Goal: Information Seeking & Learning: Learn about a topic

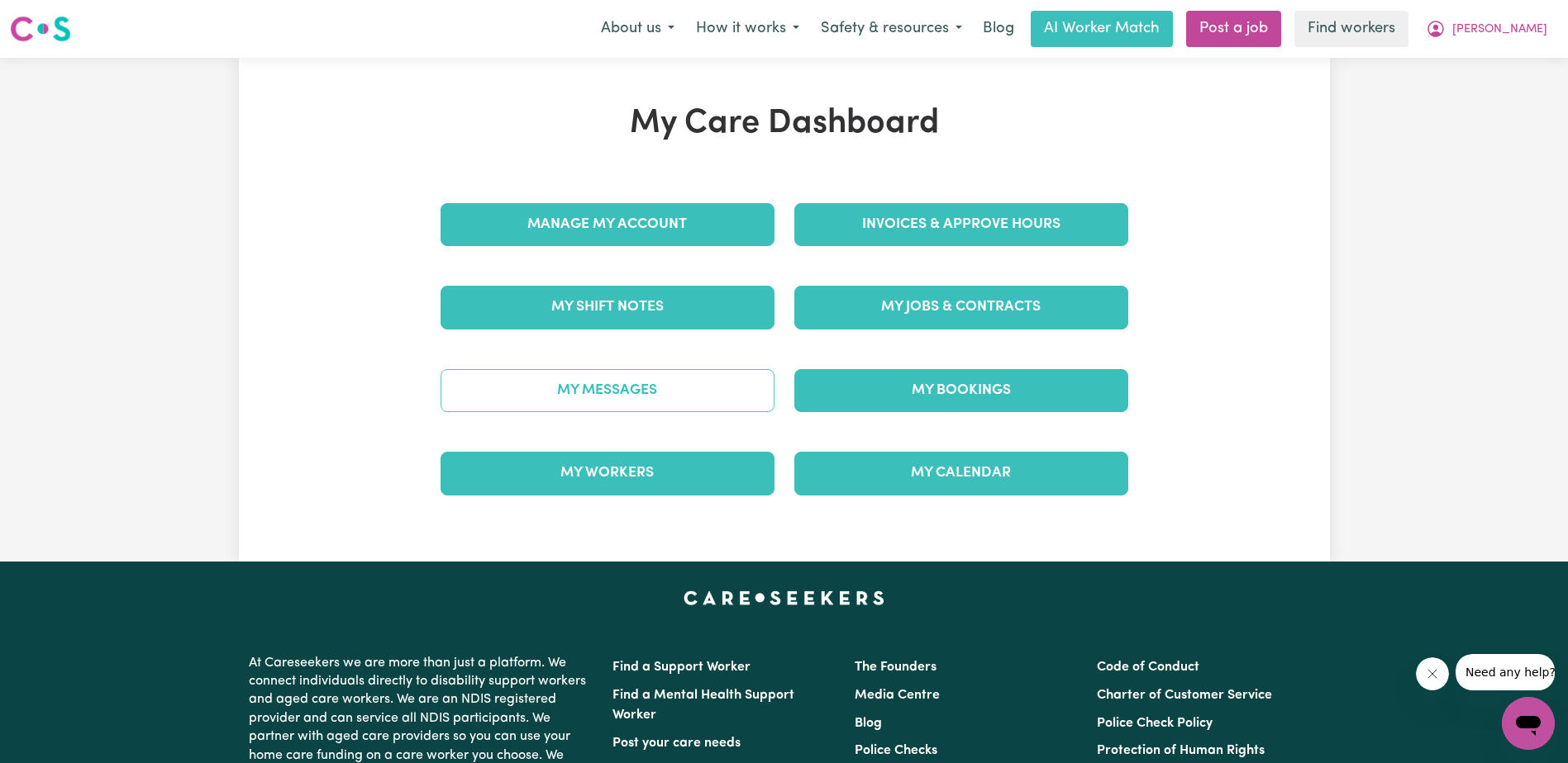
click at [686, 379] on link "My Messages" at bounding box center [607, 390] width 334 height 43
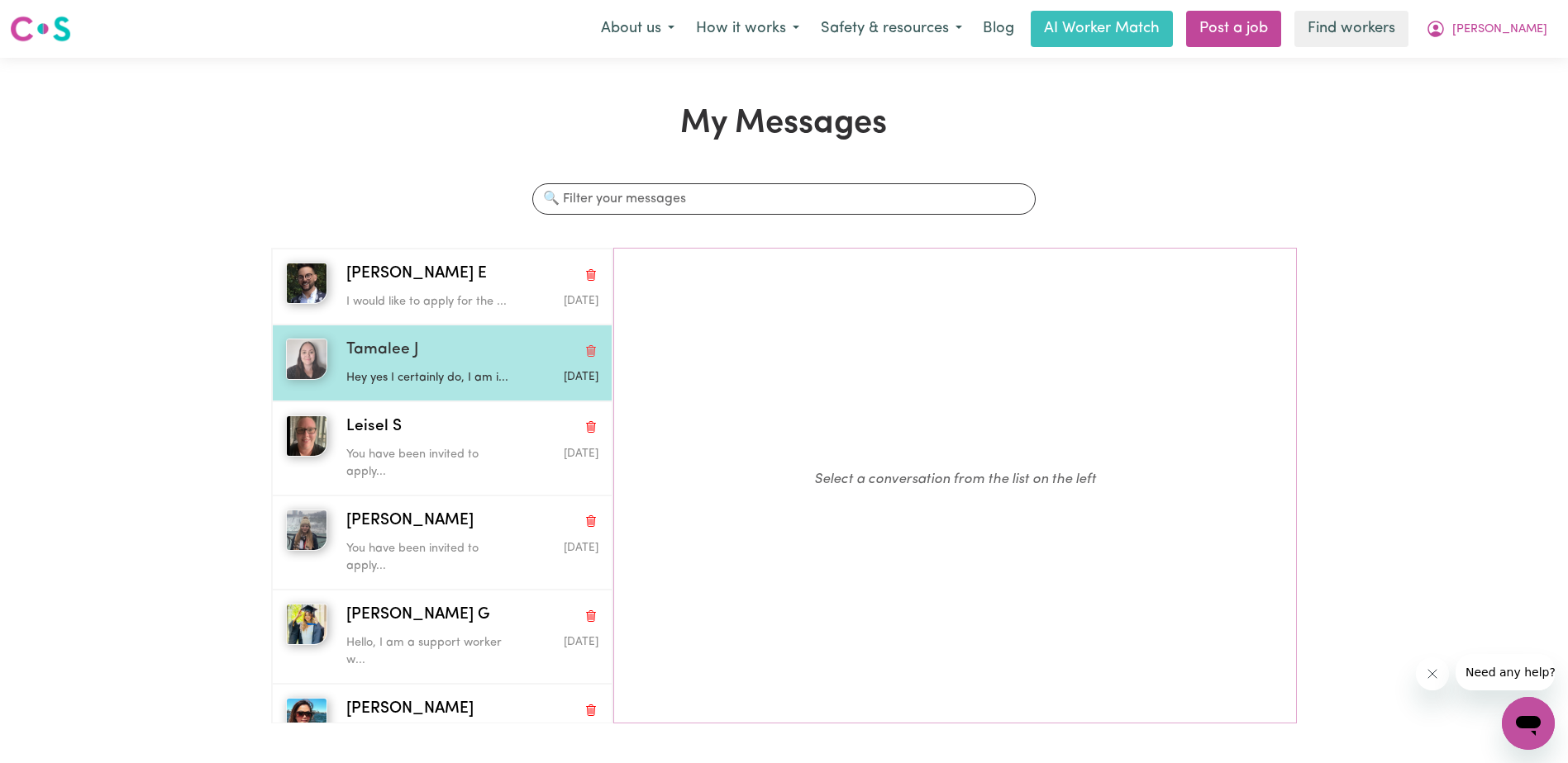
click at [397, 362] on div "Hey yes I certainly do, I am i..." at bounding box center [430, 374] width 168 height 24
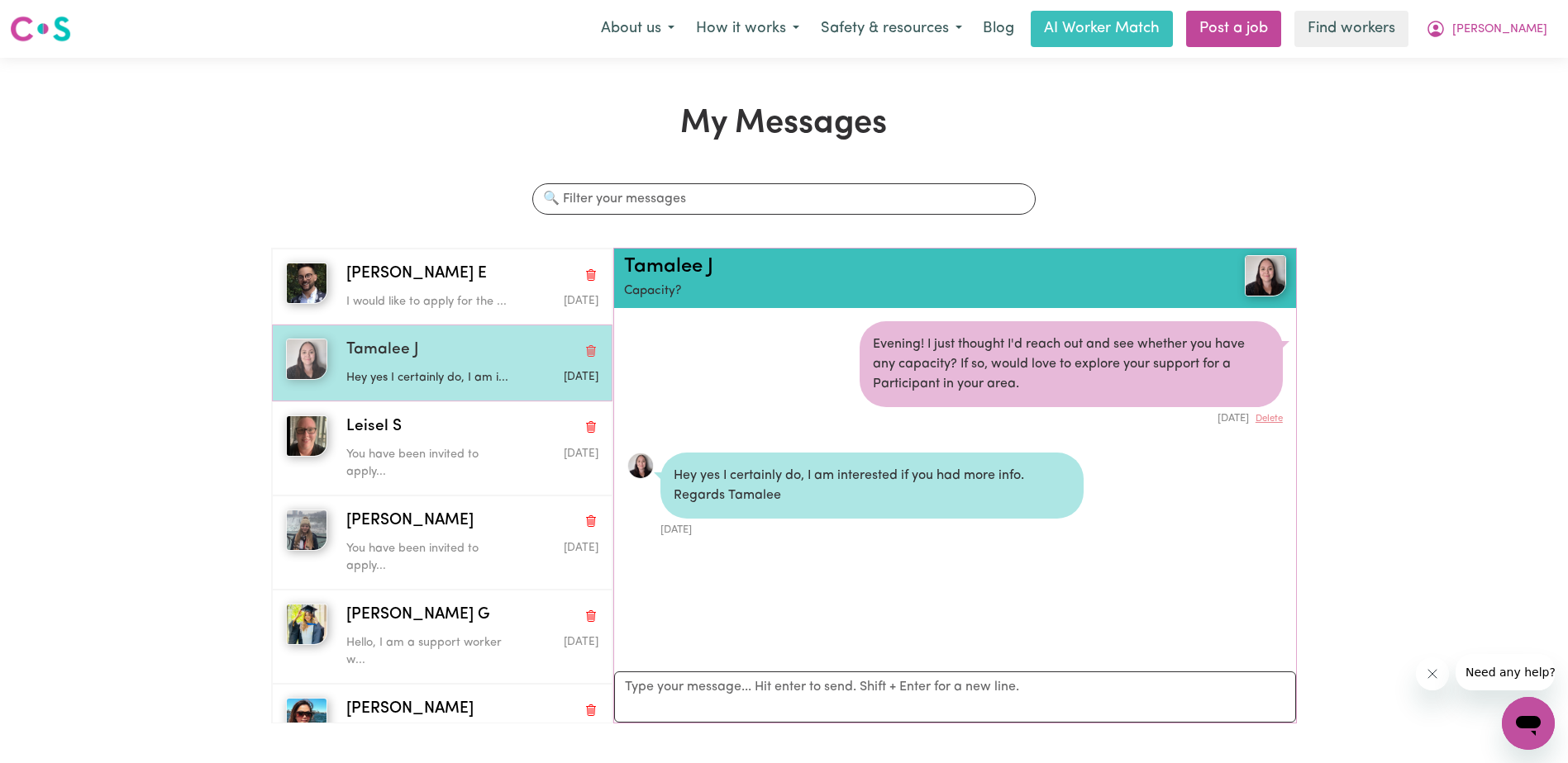
scroll to position [10, 0]
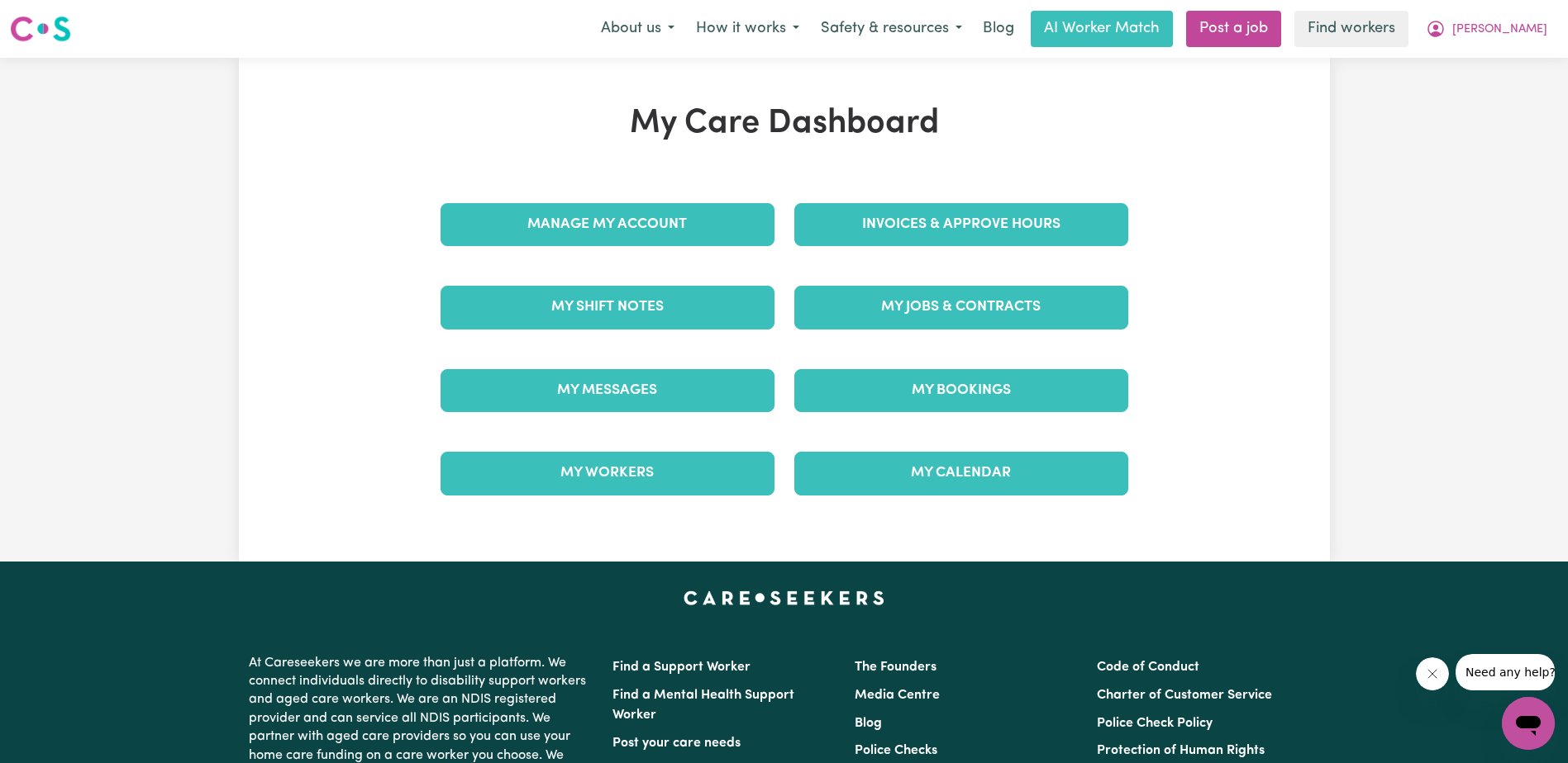
click at [1227, 378] on div "My Care Dashboard Manage My Account Invoices & Approve Hours My Shift Notes My …" at bounding box center [784, 309] width 1091 height 411
click at [1269, 285] on div "My Care Dashboard Manage My Account Invoices & Approve Hours My Shift Notes My …" at bounding box center [784, 309] width 1091 height 411
click at [1399, 38] on link "Find workers" at bounding box center [1352, 28] width 114 height 37
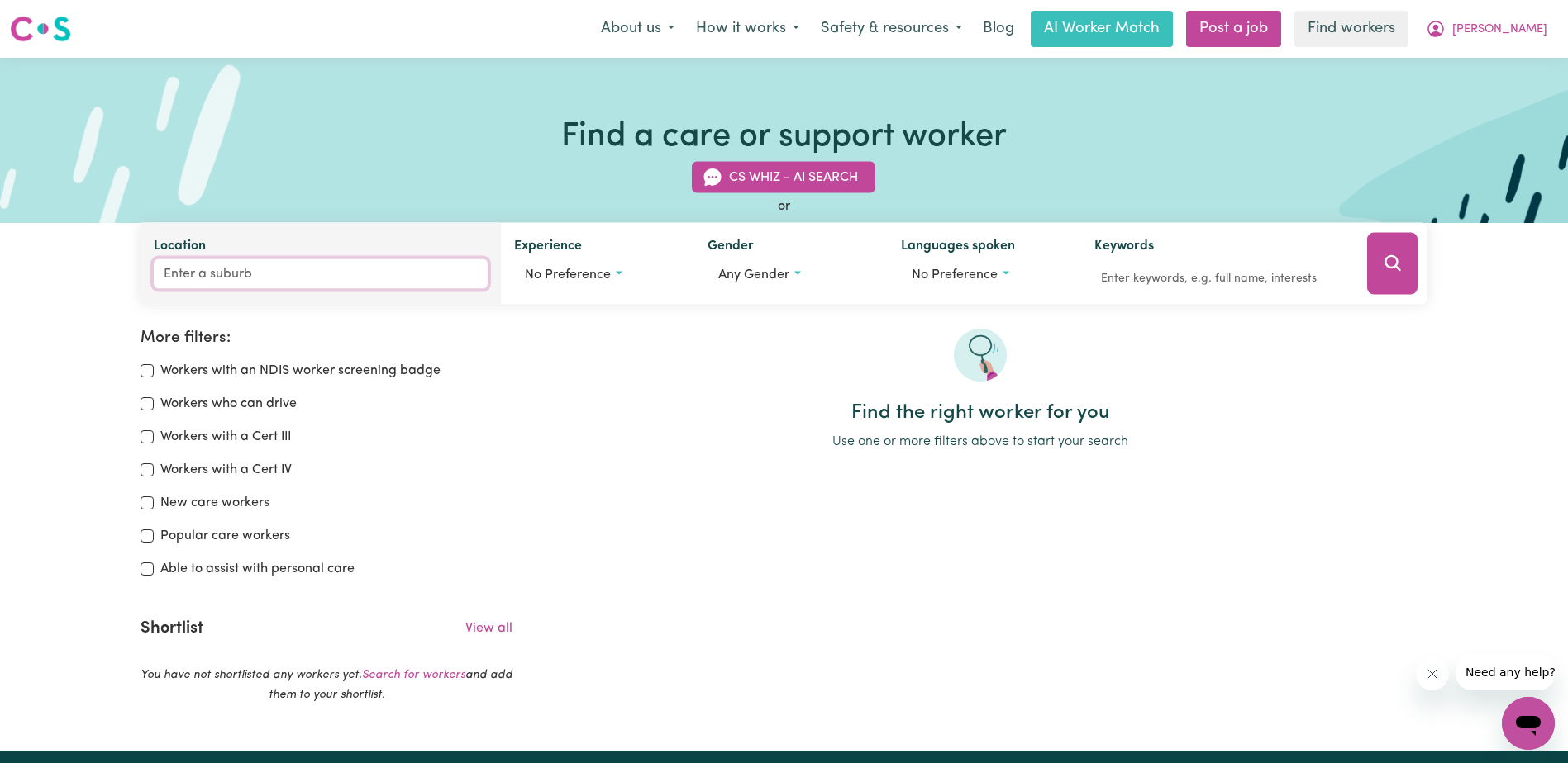
click at [243, 277] on input "Location" at bounding box center [320, 274] width 334 height 30
type input "mandurah"
type input "mandurah, [GEOGRAPHIC_DATA], 6210"
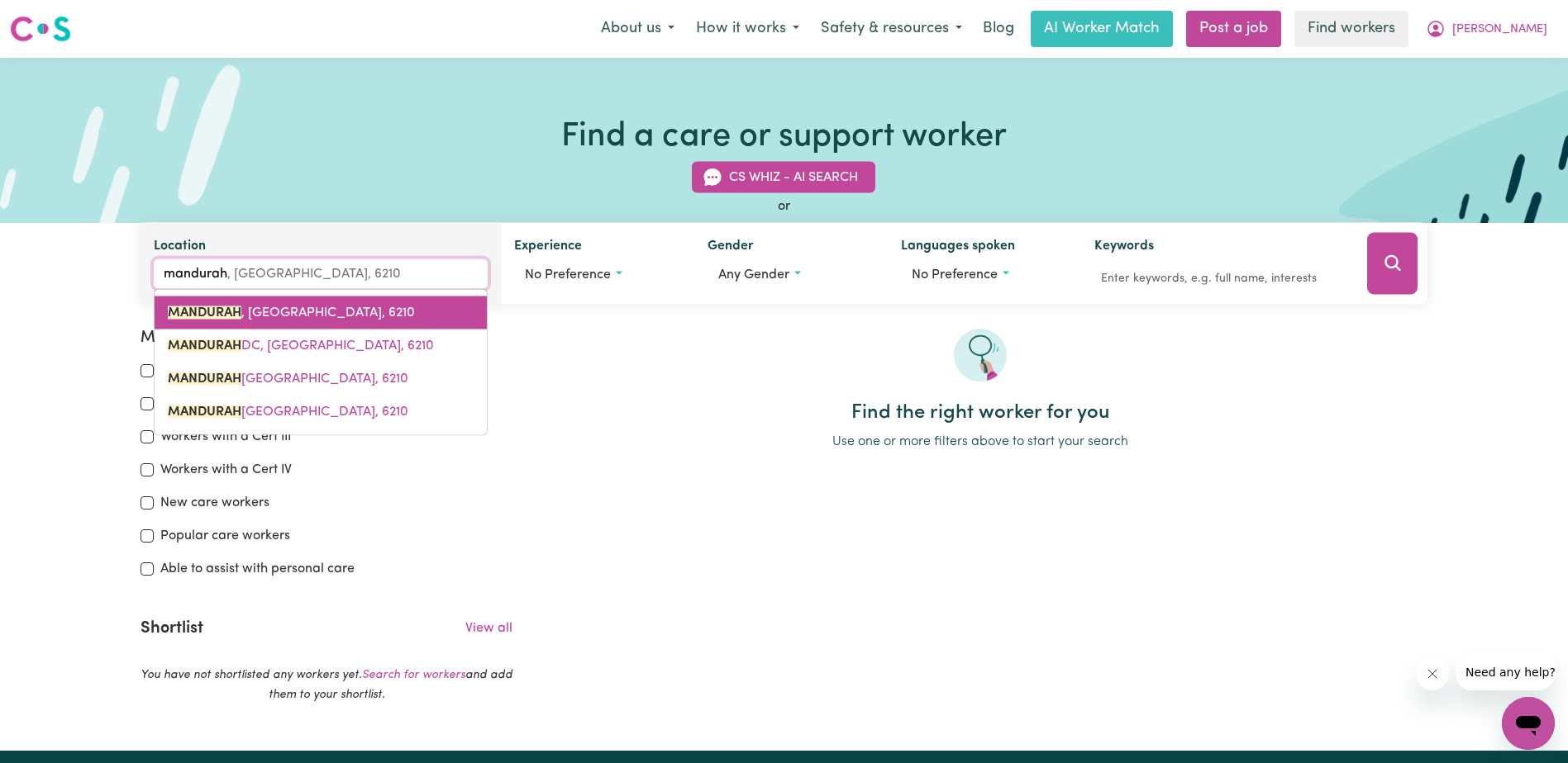
click at [299, 322] on link "MANDURAH , [GEOGRAPHIC_DATA], 6210" at bounding box center [320, 313] width 333 height 33
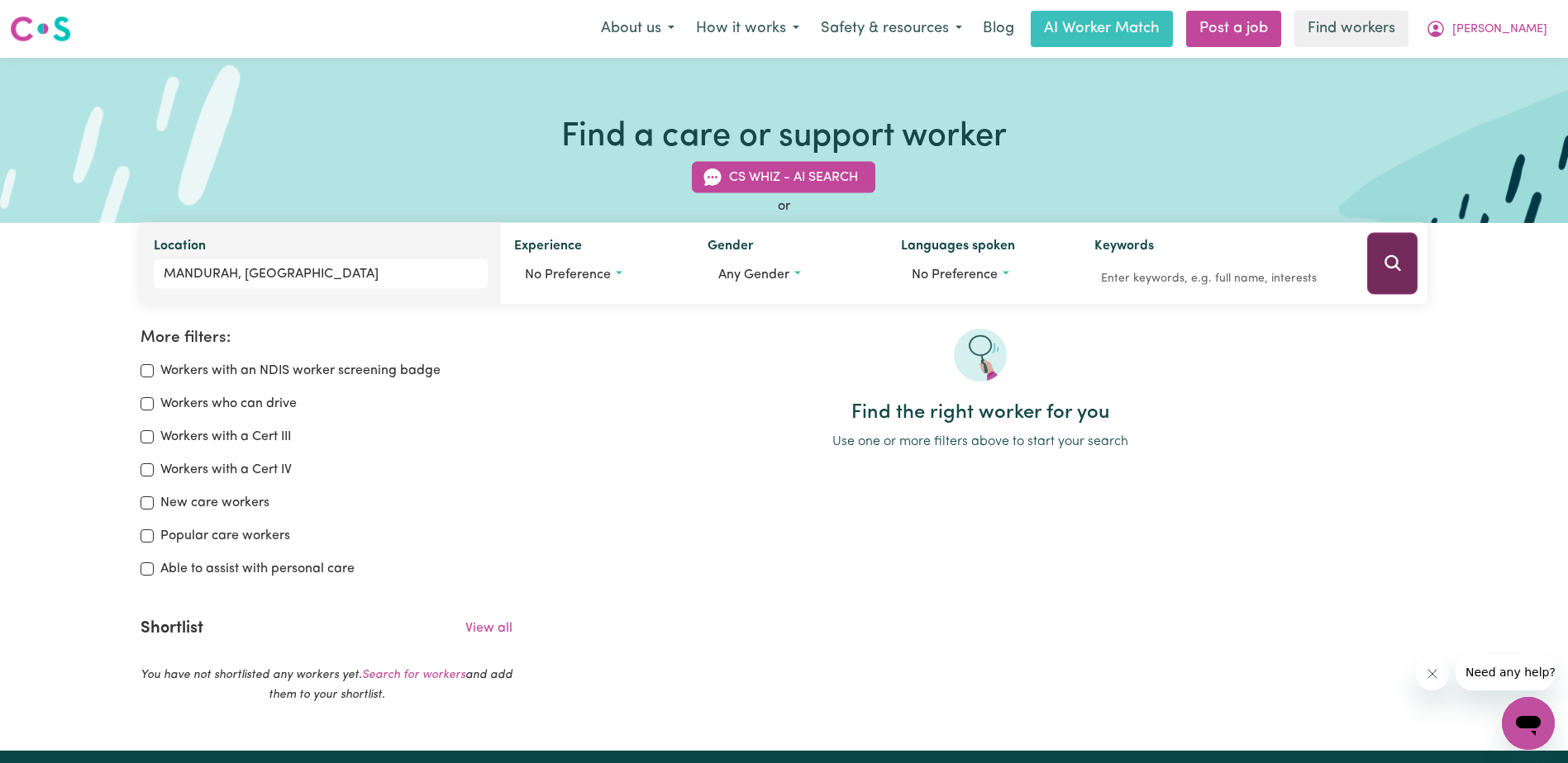
click at [1384, 275] on button "Search" at bounding box center [1393, 264] width 51 height 62
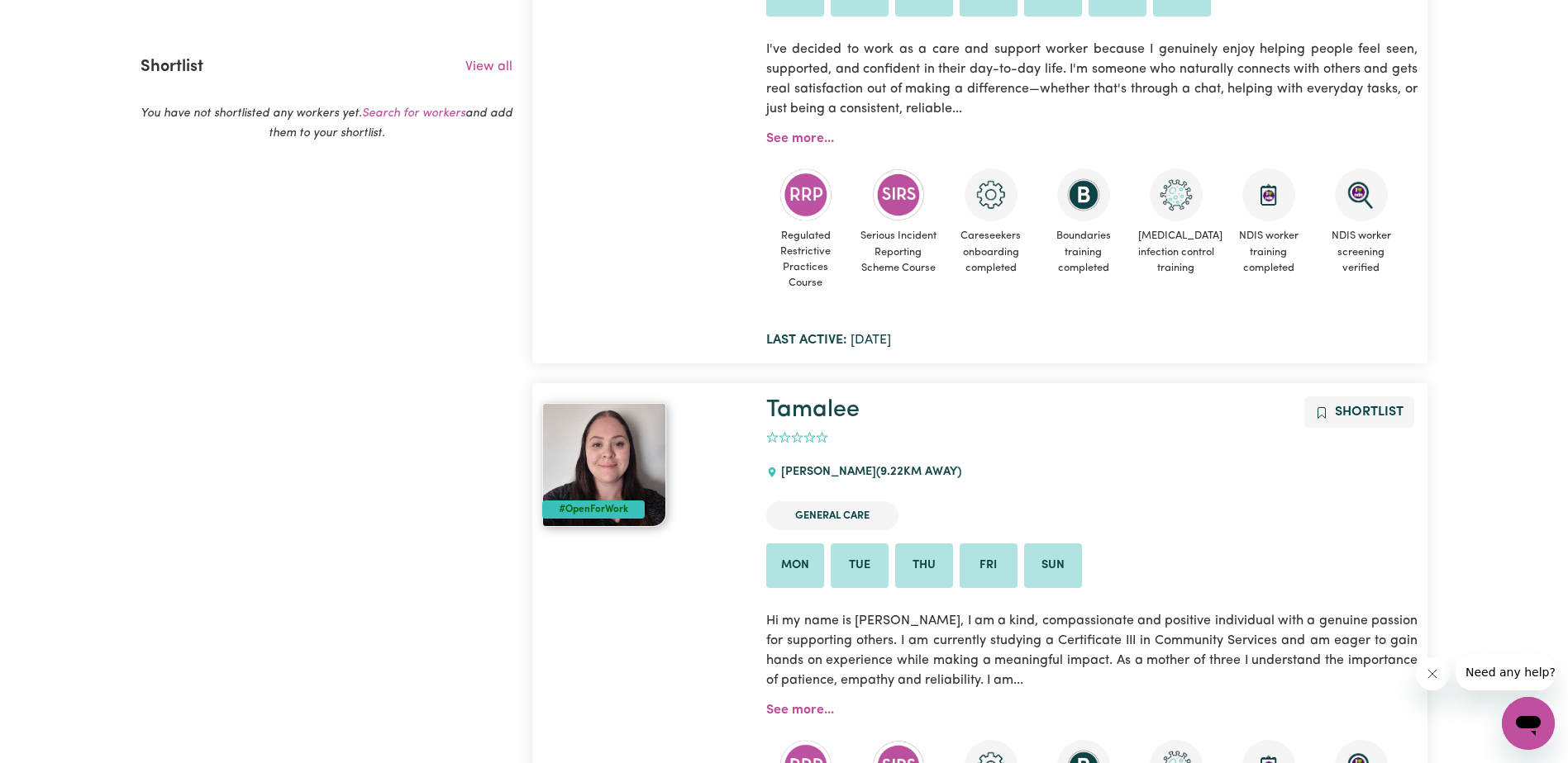
scroll to position [276, 0]
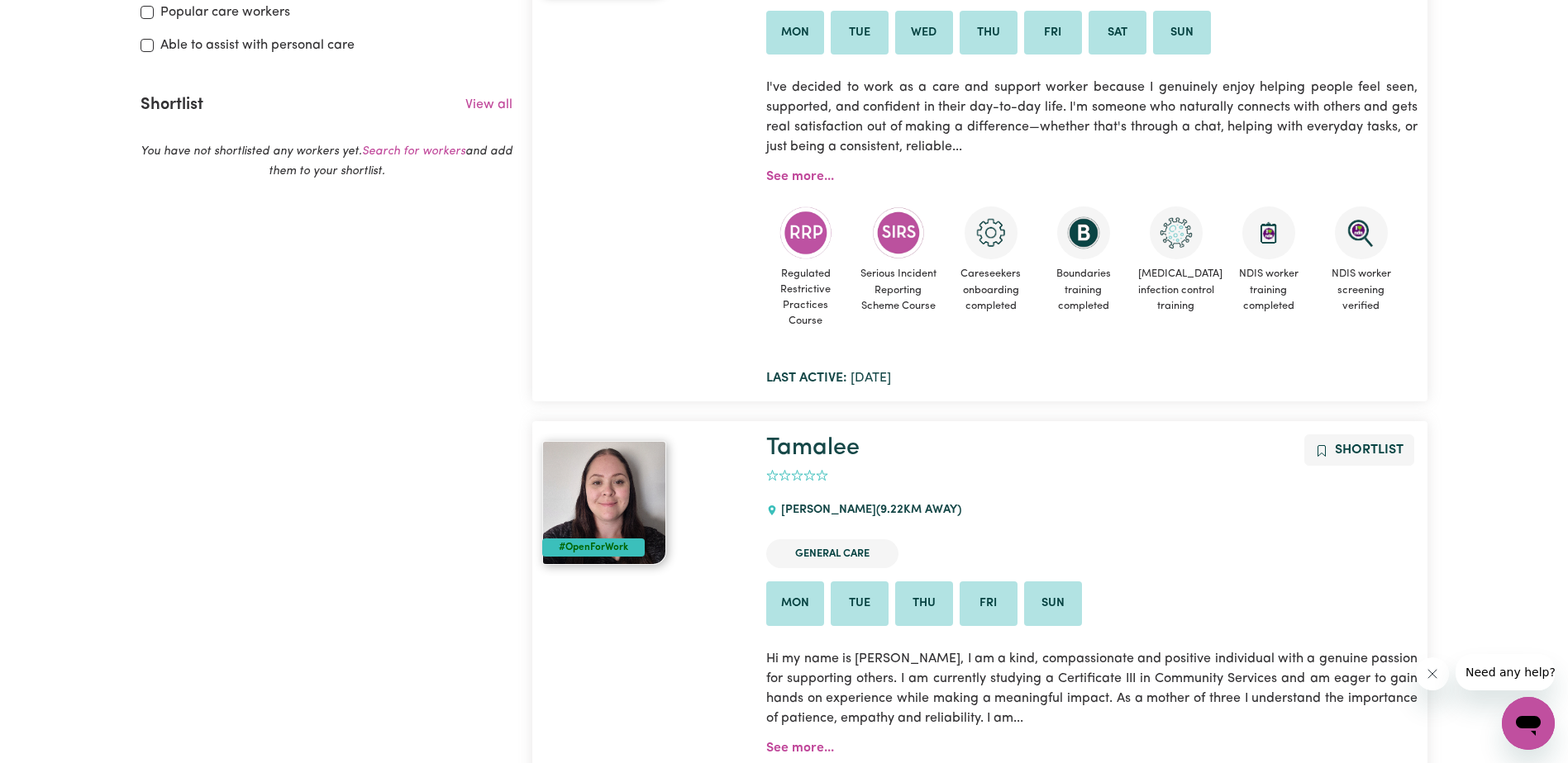
scroll to position [193, 0]
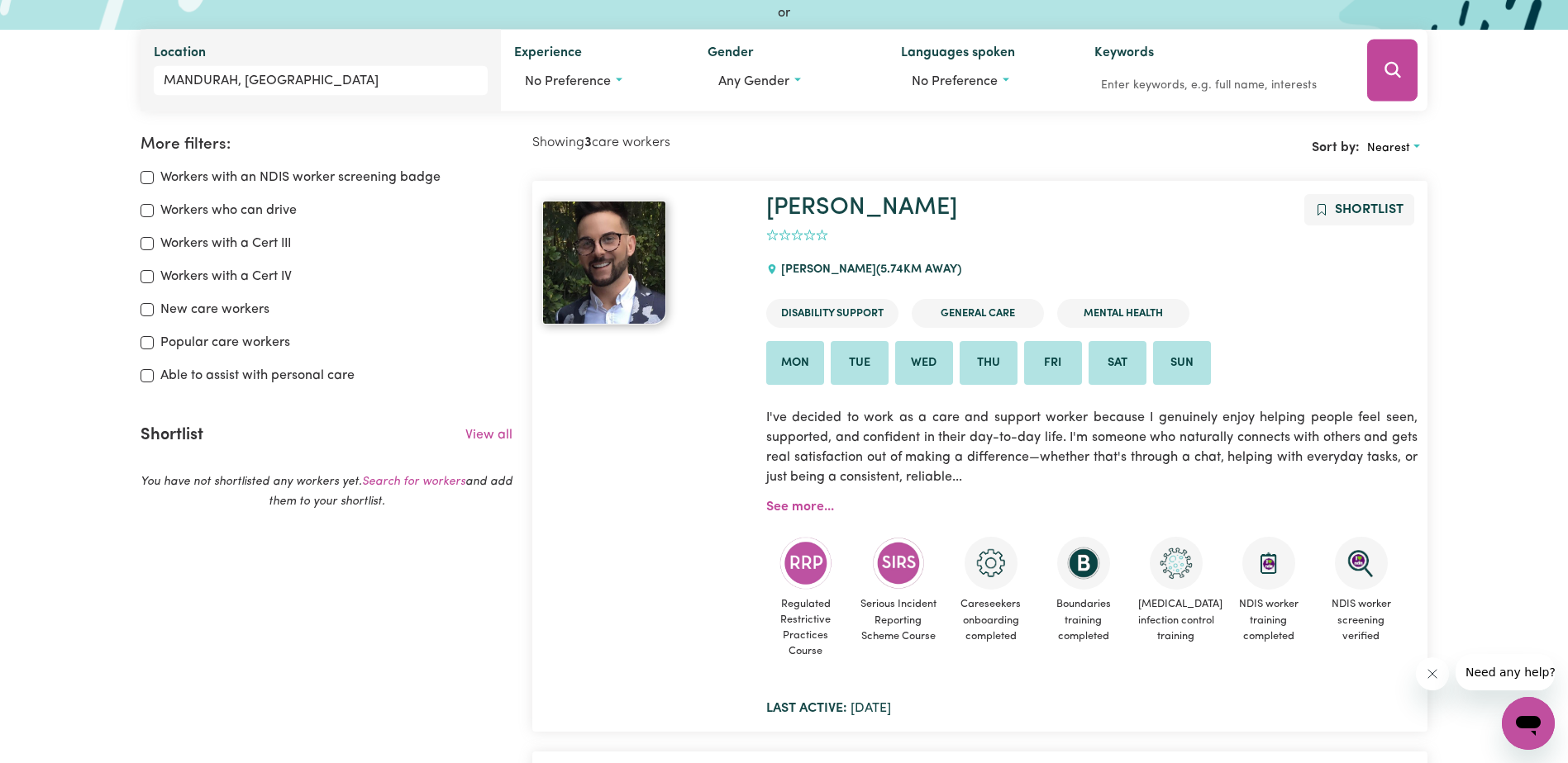
click at [627, 289] on img at bounding box center [604, 262] width 124 height 124
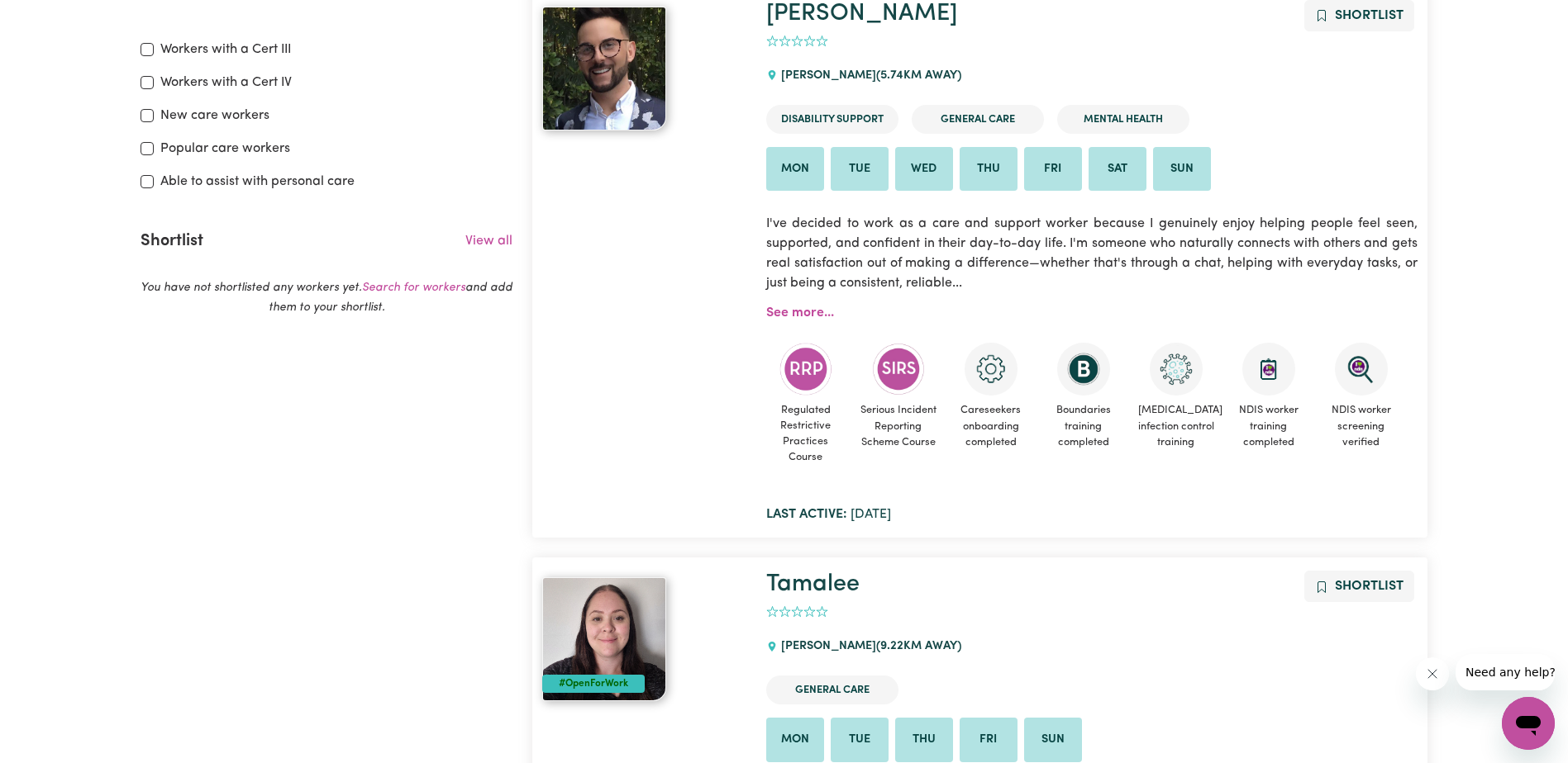
scroll to position [359, 0]
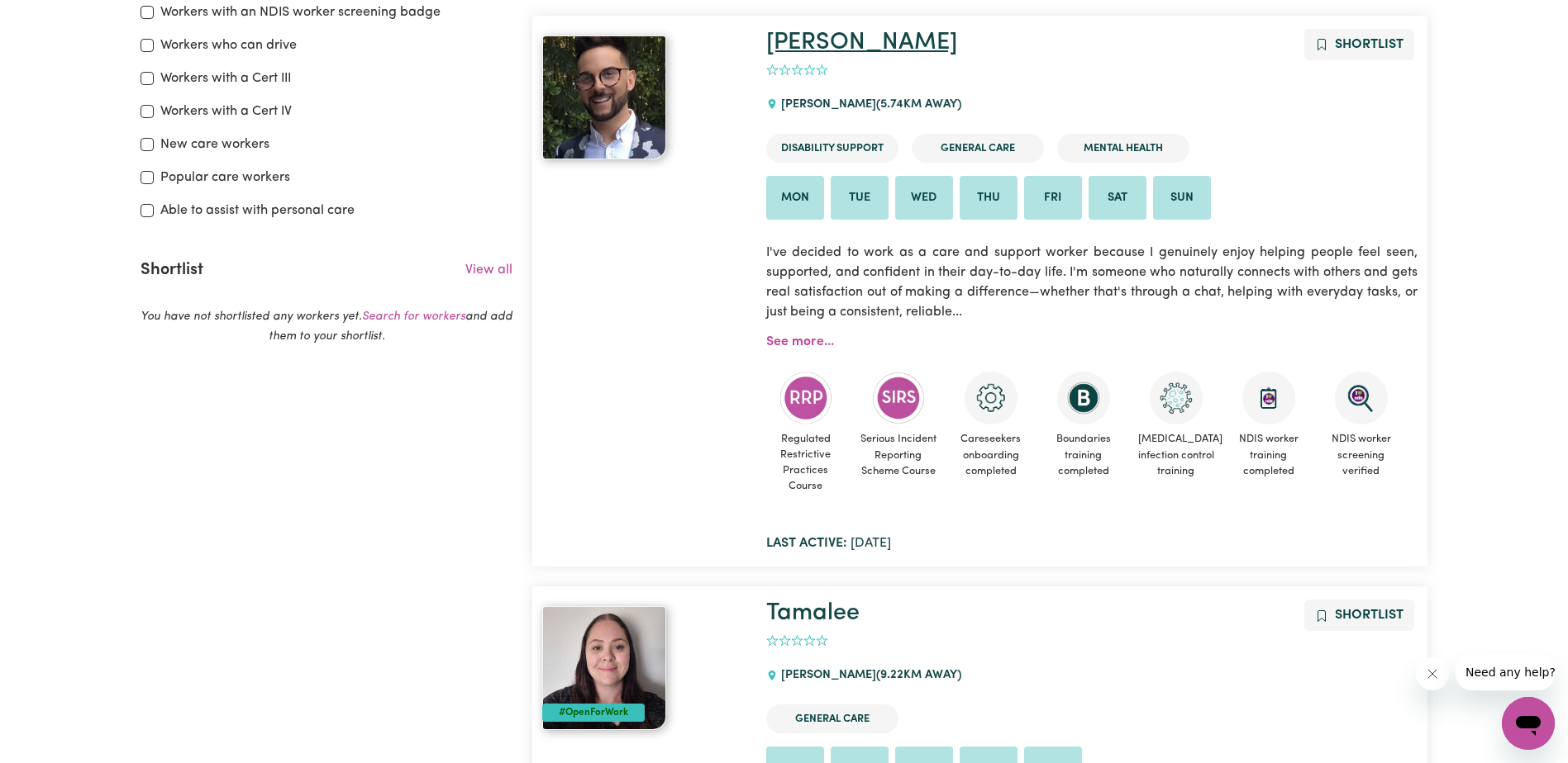
click at [803, 50] on link "[PERSON_NAME]" at bounding box center [862, 43] width 191 height 24
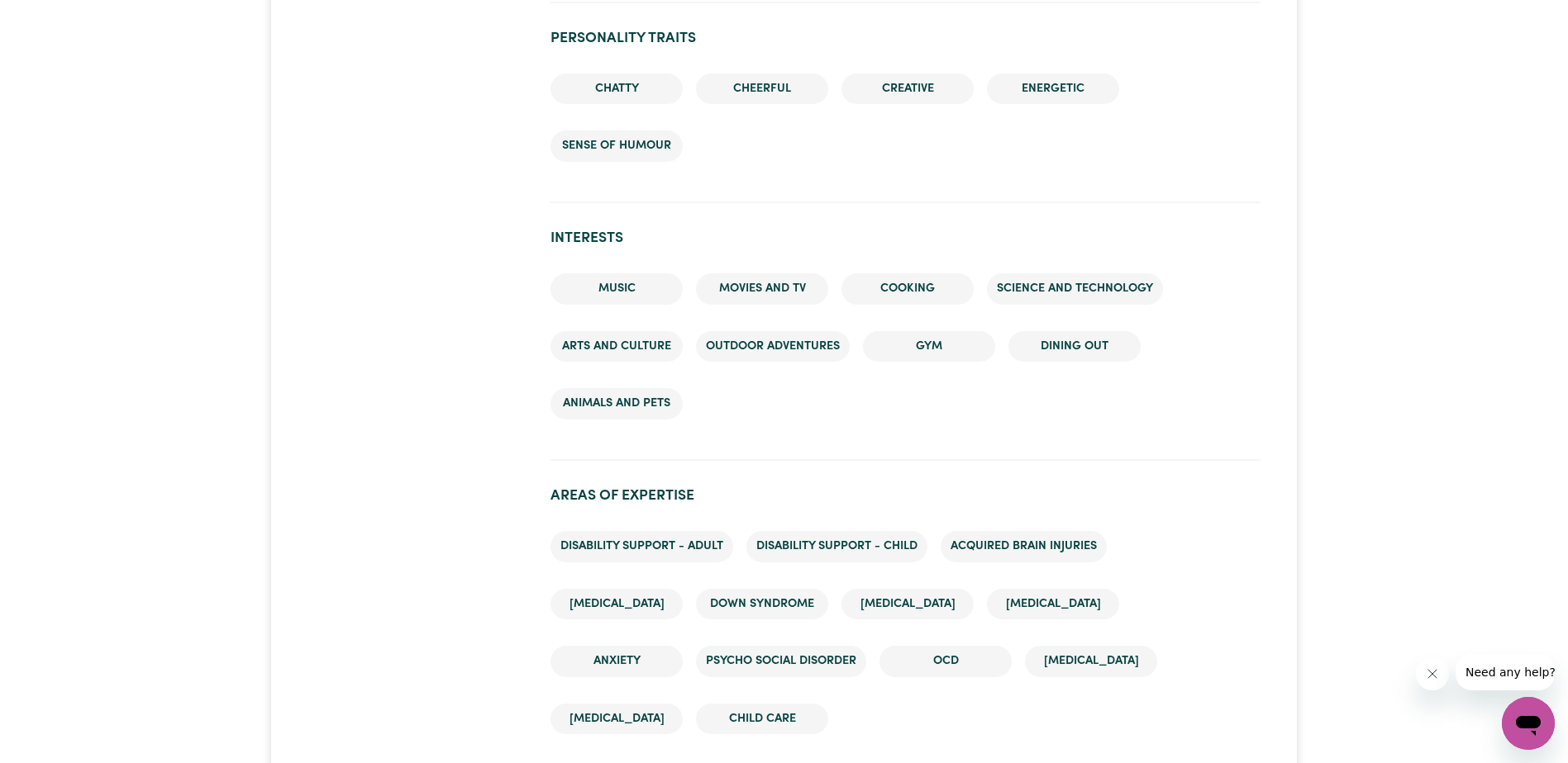
scroll to position [1994, 0]
